Goal: Check status: Check status

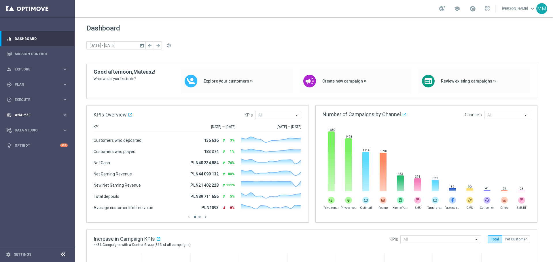
click at [33, 113] on div "track_changes Analyze" at bounding box center [35, 115] width 56 height 5
click at [28, 125] on link "Customer 360" at bounding box center [37, 127] width 45 height 5
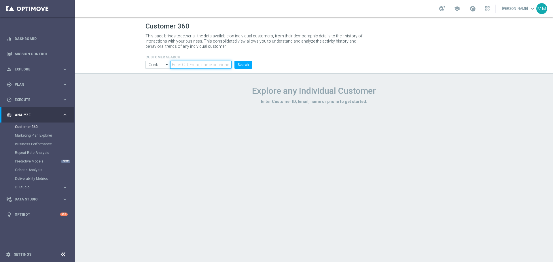
click at [189, 62] on input "text" at bounding box center [200, 65] width 61 height 8
paste input "1313335"
type input "1313335"
click at [250, 64] on button "Search" at bounding box center [243, 65] width 18 height 8
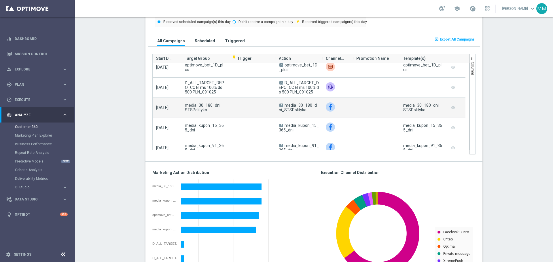
scroll to position [58, 0]
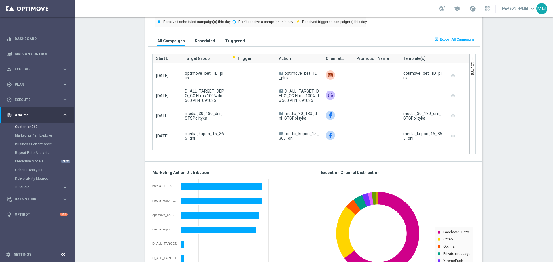
click at [106, 169] on section "AVG NGR L24WA: PLN199 more_vert CONSENT STATUS View Consent History FIRST DEPOS…" at bounding box center [314, 167] width 478 height 912
